Goal: Task Accomplishment & Management: Use online tool/utility

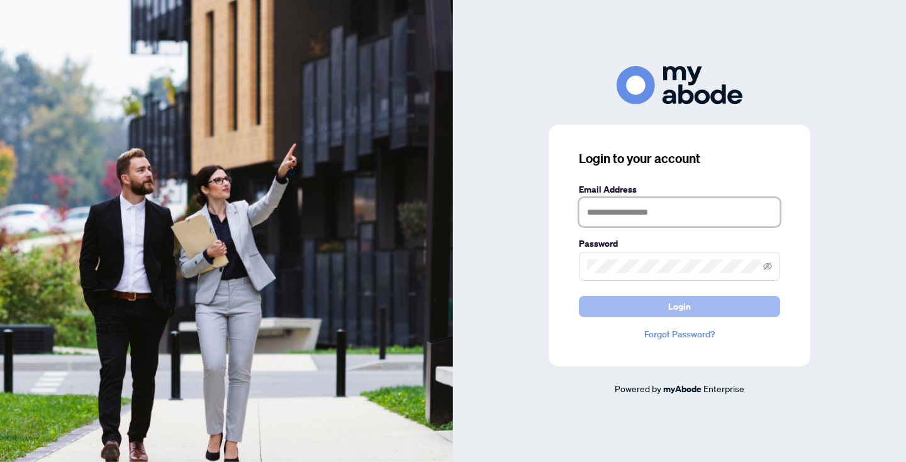
type input "**********"
click at [706, 308] on button "Login" at bounding box center [679, 306] width 201 height 21
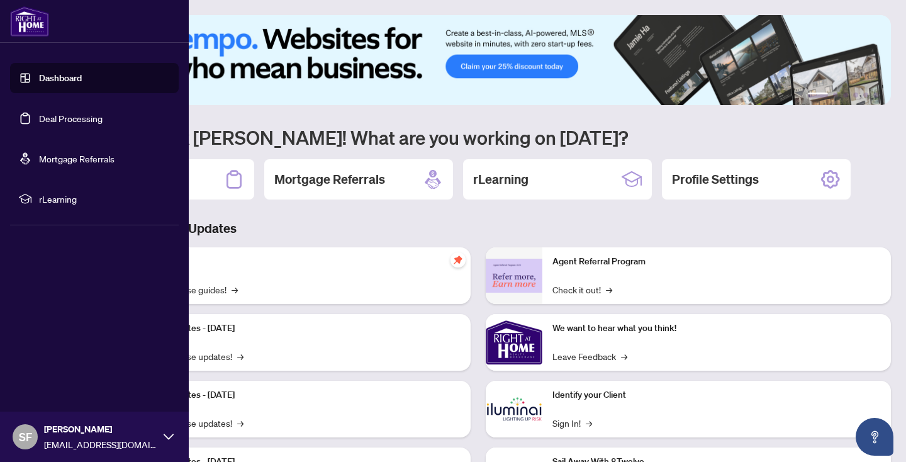
click at [103, 116] on link "Deal Processing" at bounding box center [71, 118] width 64 height 11
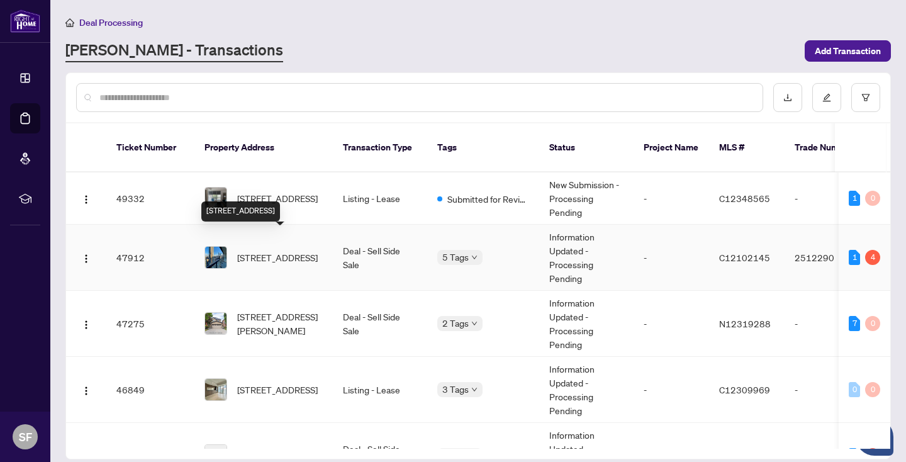
click at [287, 250] on span "[STREET_ADDRESS]" at bounding box center [277, 257] width 81 height 14
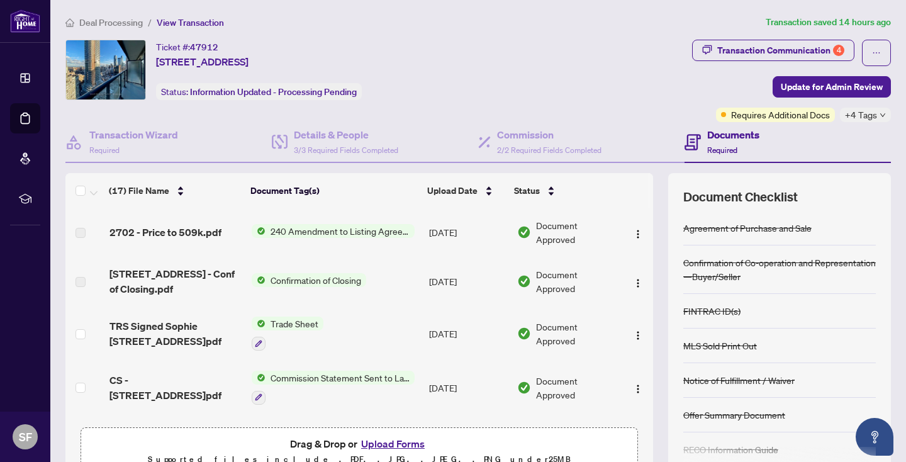
scroll to position [39, 0]
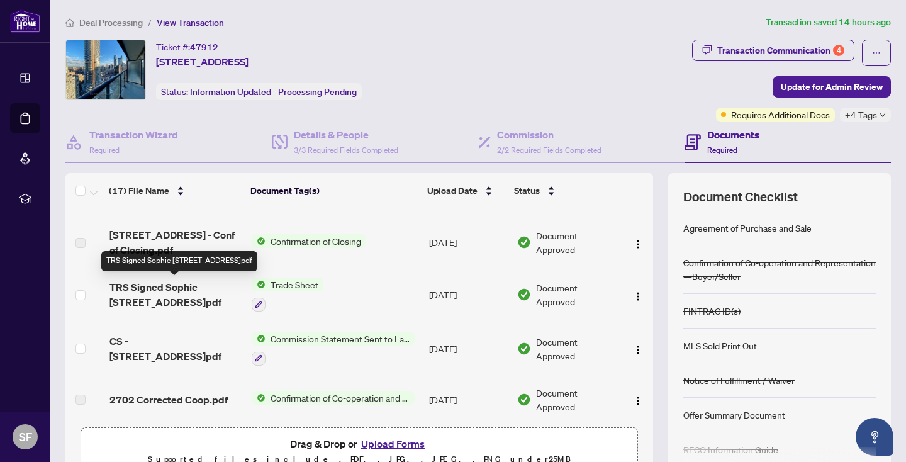
click at [186, 285] on span "TRS Signed Sophie [STREET_ADDRESS]pdf" at bounding box center [175, 294] width 132 height 30
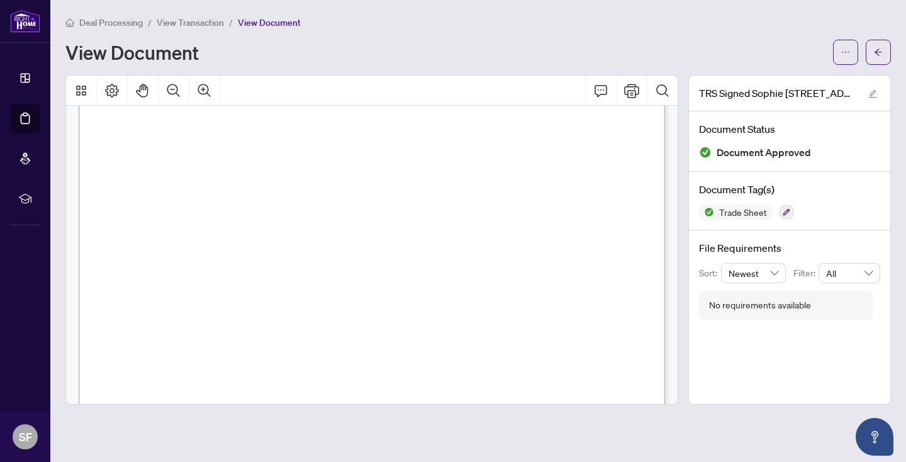
scroll to position [301, 0]
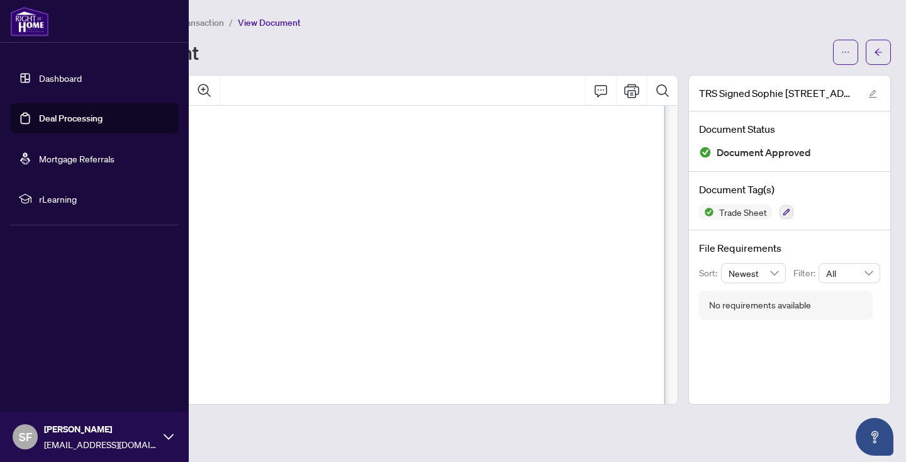
click at [69, 116] on link "Deal Processing" at bounding box center [71, 118] width 64 height 11
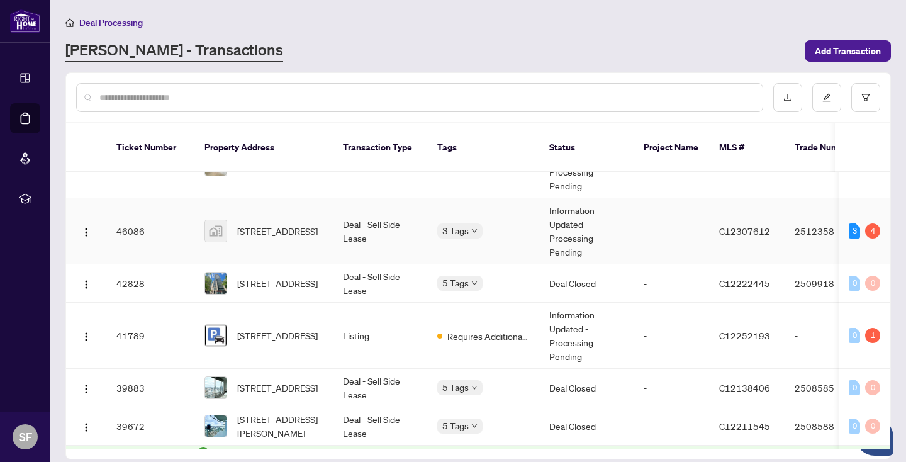
scroll to position [227, 0]
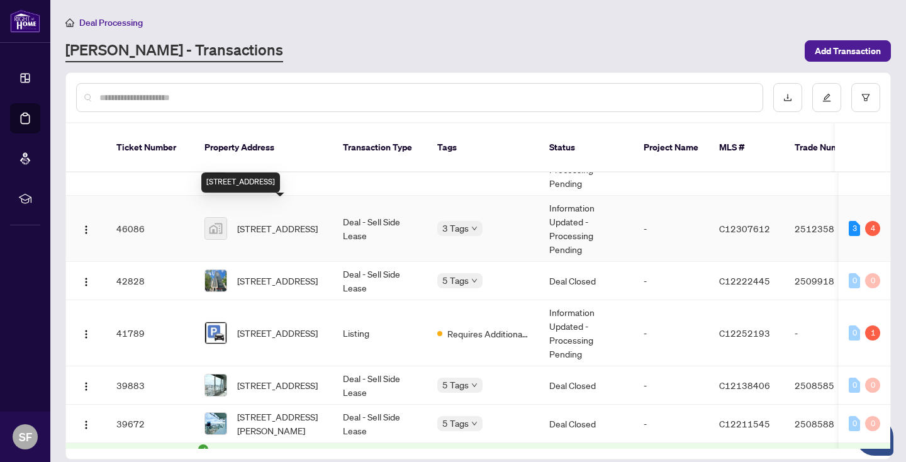
click at [289, 227] on span "181 Bedford Rd #1007, Toronto, Ontario M5R 0C2, Canada" at bounding box center [277, 228] width 81 height 14
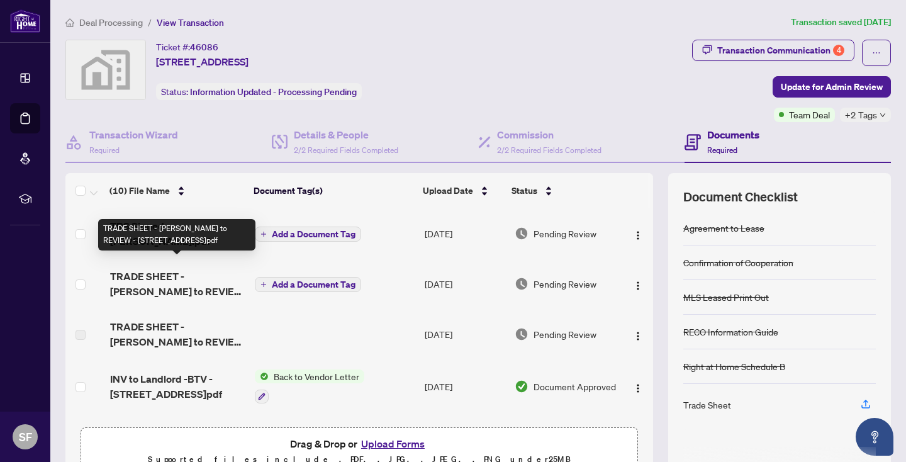
click at [203, 276] on span "TRADE SHEET - SOPHIA to REVIEW - 181 Bedford Rd 1007.pdf" at bounding box center [177, 284] width 135 height 30
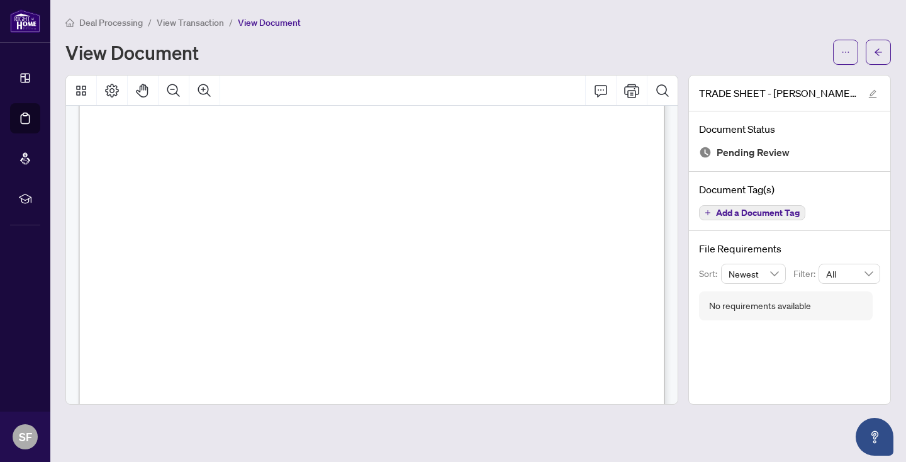
scroll to position [249, 0]
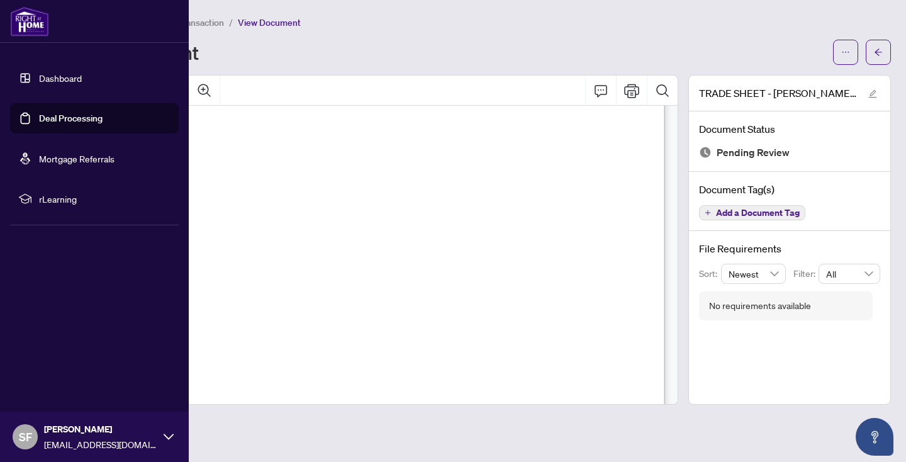
click at [103, 121] on link "Deal Processing" at bounding box center [71, 118] width 64 height 11
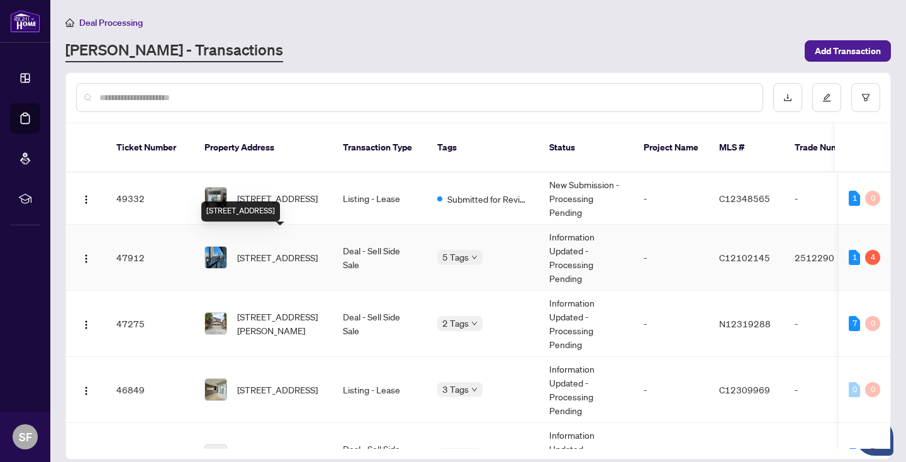
click at [302, 250] on span "2702-955 Bay St, Toronto, Ontario M5S 0C6, Canada" at bounding box center [277, 257] width 81 height 14
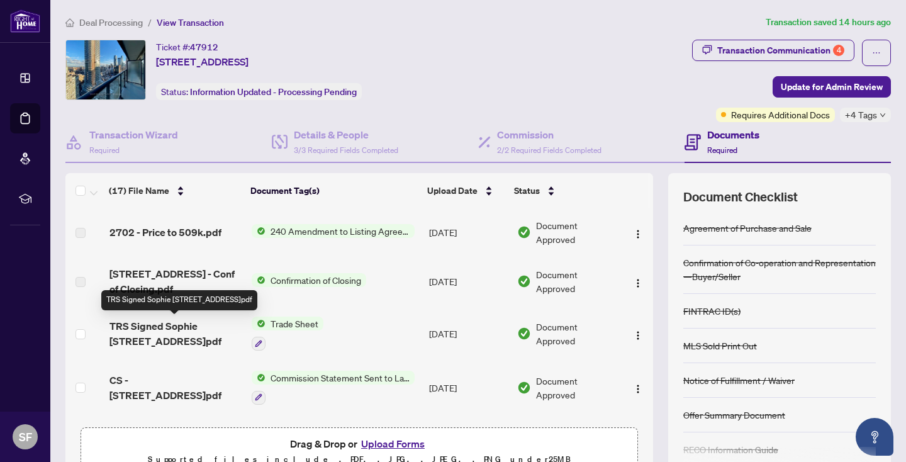
click at [218, 323] on span "TRS Signed Sophie 2702-955 Bay St.pdf" at bounding box center [175, 333] width 132 height 30
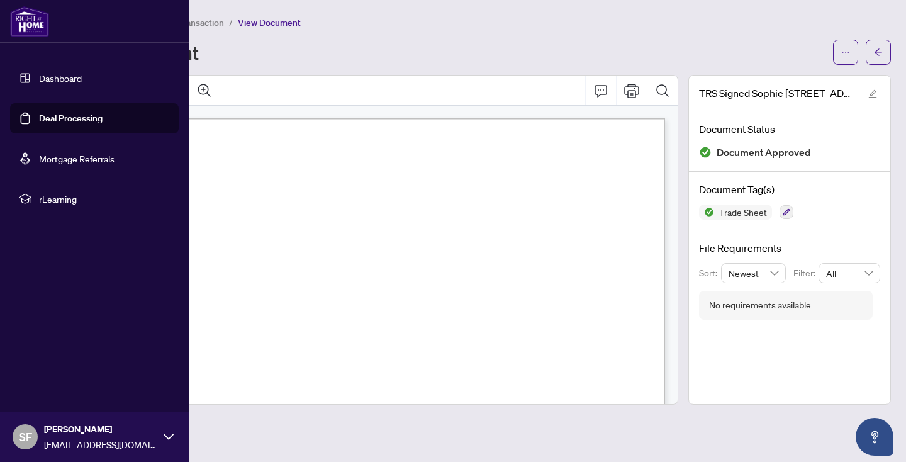
click at [103, 115] on link "Deal Processing" at bounding box center [71, 118] width 64 height 11
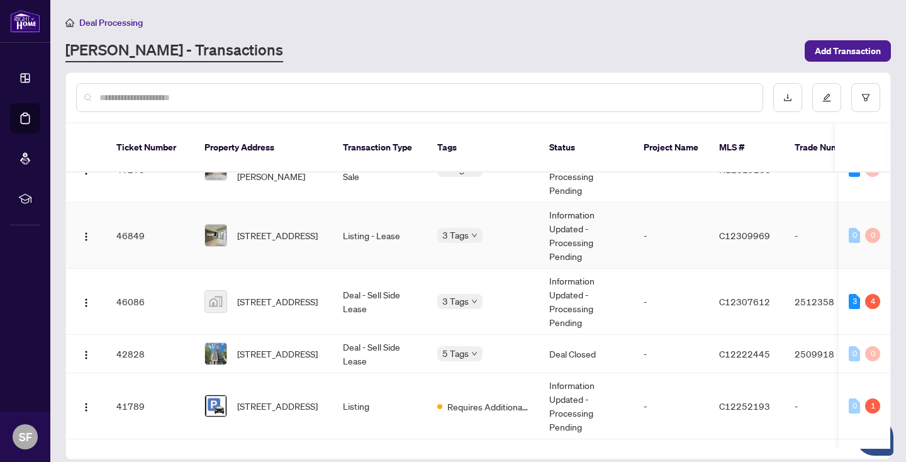
scroll to position [154, 0]
click at [288, 347] on span "#1616-955 Bay St, Toronto, Ontario M5S 0C6, Canada" at bounding box center [277, 354] width 81 height 14
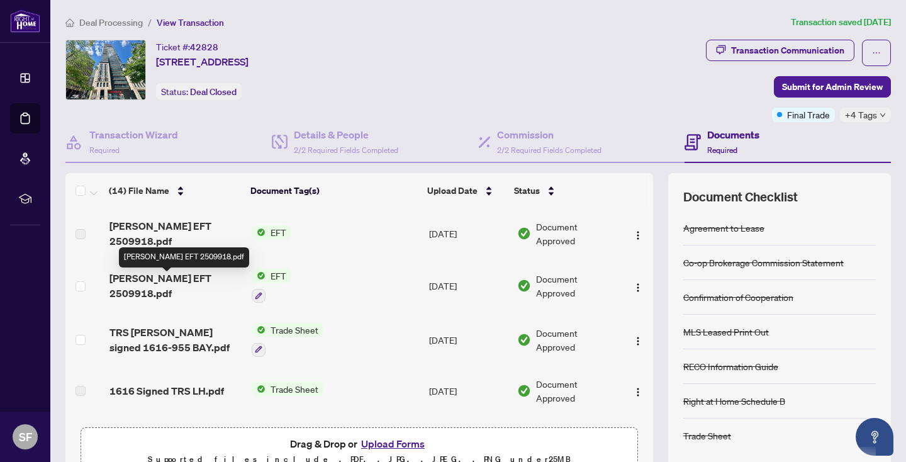
click at [187, 279] on span "Sophia EFT 2509918.pdf" at bounding box center [175, 285] width 132 height 30
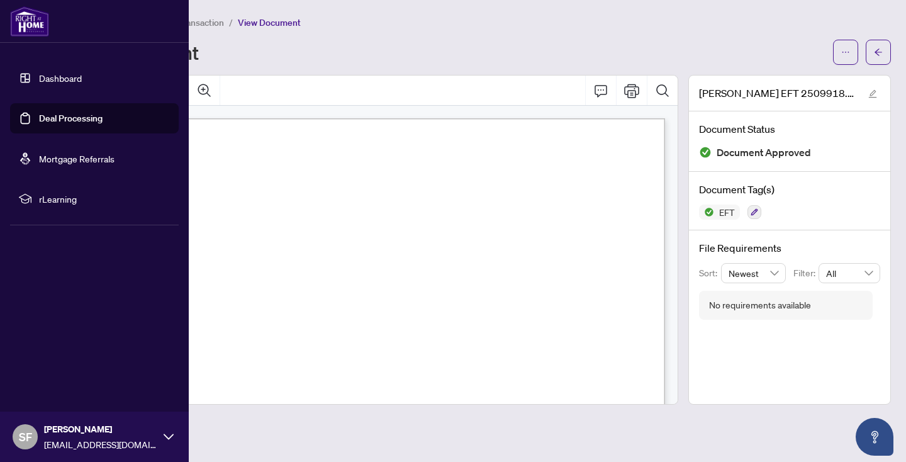
click at [103, 118] on link "Deal Processing" at bounding box center [71, 118] width 64 height 11
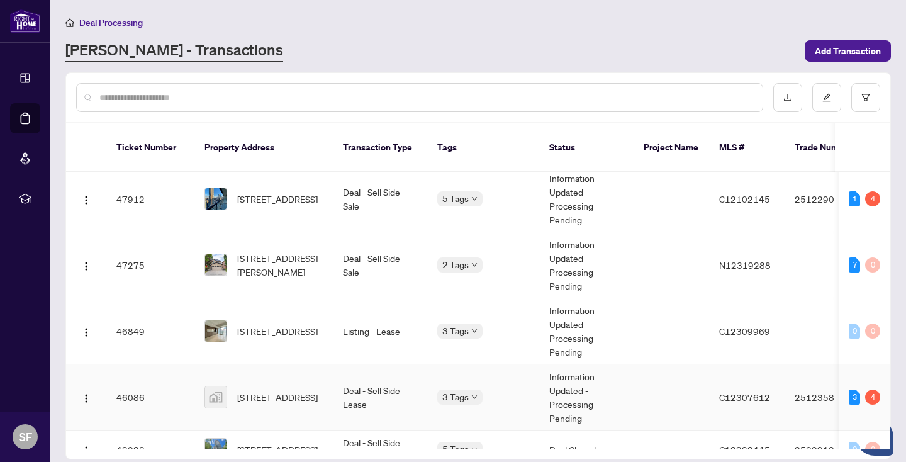
scroll to position [58, 0]
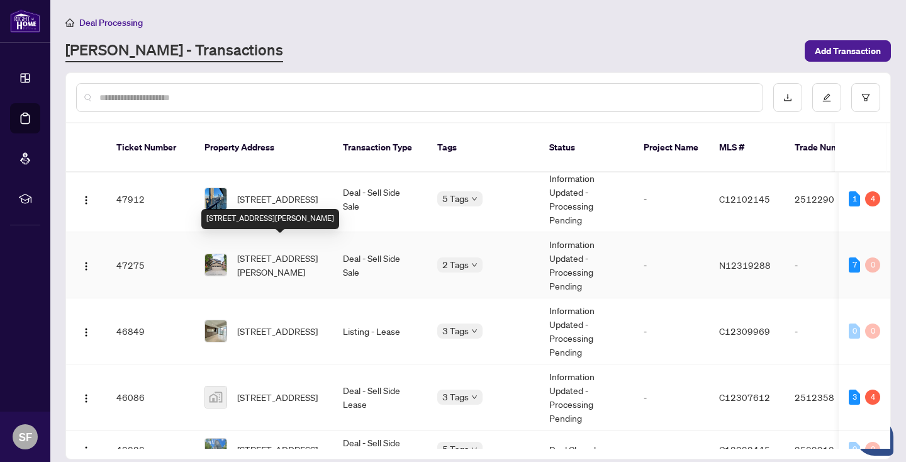
click at [284, 259] on span "18 Castlepoint Dr, Vaughan, Ontario L4H 1C1, Canada" at bounding box center [280, 265] width 86 height 28
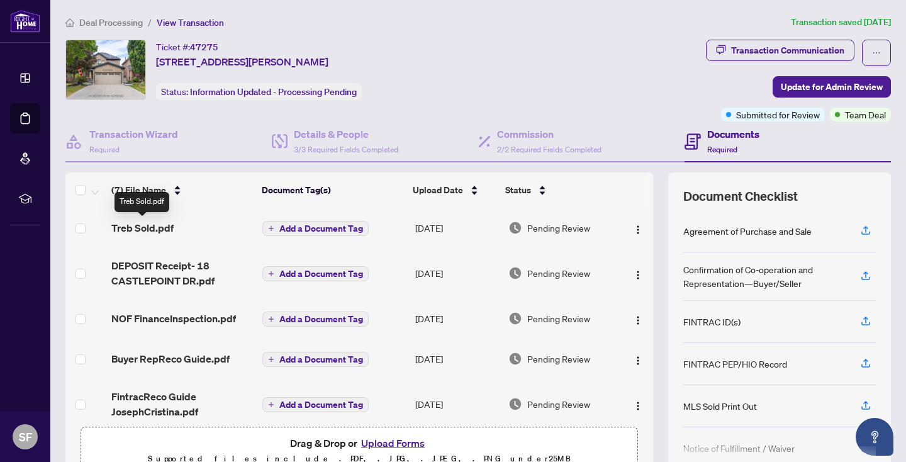
click at [136, 226] on span "Treb Sold.pdf" at bounding box center [142, 227] width 62 height 15
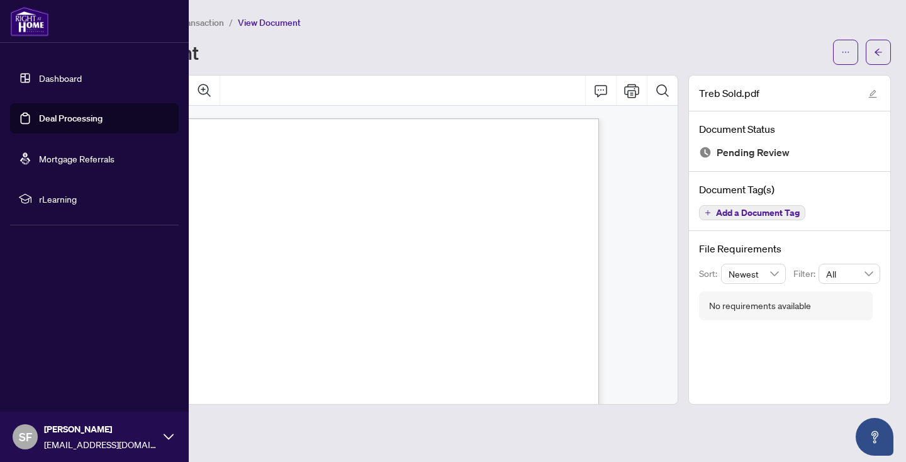
click at [81, 121] on link "Deal Processing" at bounding box center [71, 118] width 64 height 11
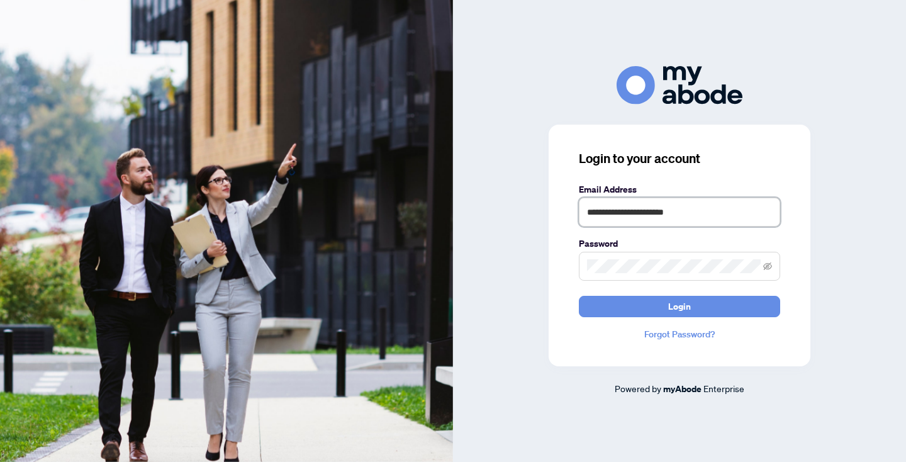
click at [735, 209] on input "**********" at bounding box center [679, 211] width 201 height 29
type input "**********"
click at [672, 307] on span "Login" at bounding box center [679, 306] width 23 height 20
